Goal: Navigation & Orientation: Find specific page/section

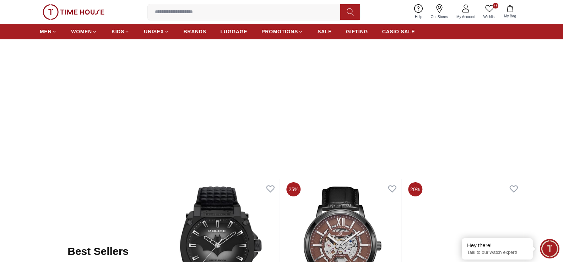
scroll to position [248, 0]
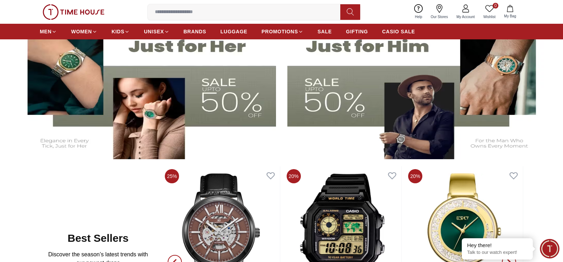
click at [343, 96] on img at bounding box center [416, 88] width 259 height 144
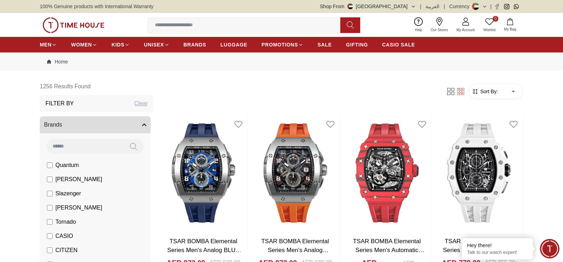
scroll to position [35, 0]
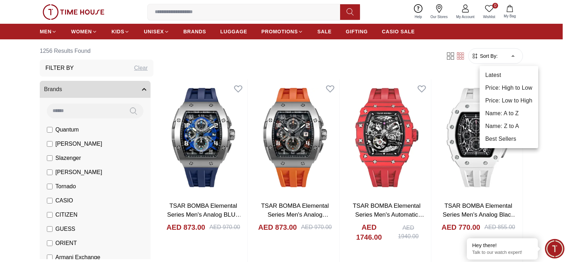
click at [503, 100] on li "Price: Low to High" at bounding box center [509, 100] width 59 height 13
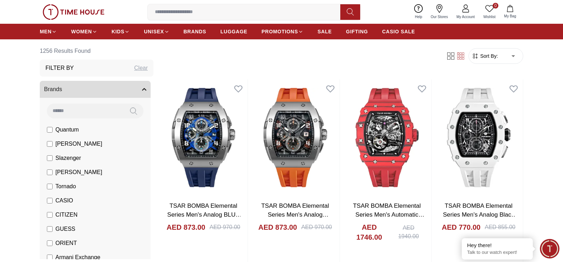
type input "*"
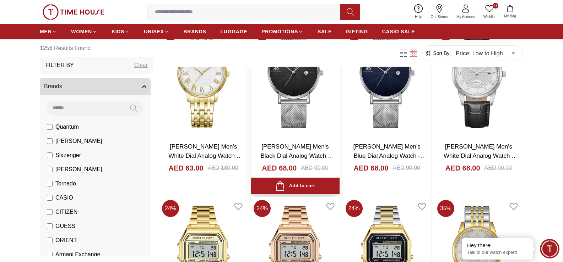
scroll to position [284, 0]
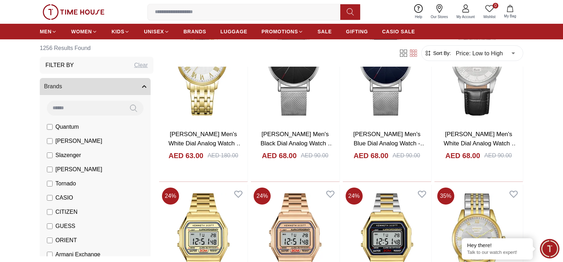
click at [442, 11] on icon at bounding box center [439, 8] width 9 height 9
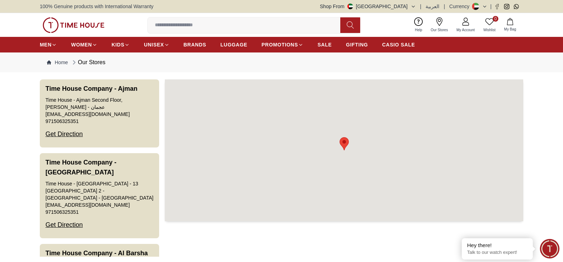
click at [416, 5] on icon "button" at bounding box center [412, 6] width 5 height 5
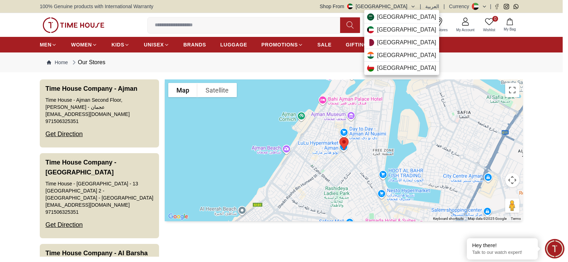
click at [457, 62] on div at bounding box center [284, 131] width 568 height 262
